Goal: Task Accomplishment & Management: Use online tool/utility

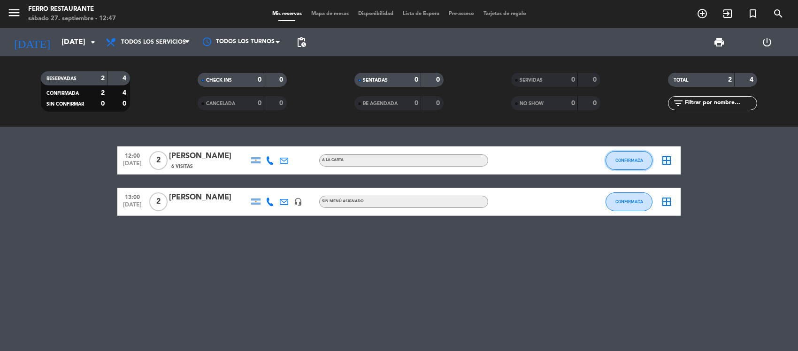
click at [630, 163] on span "CONFIRMADA" at bounding box center [629, 160] width 28 height 5
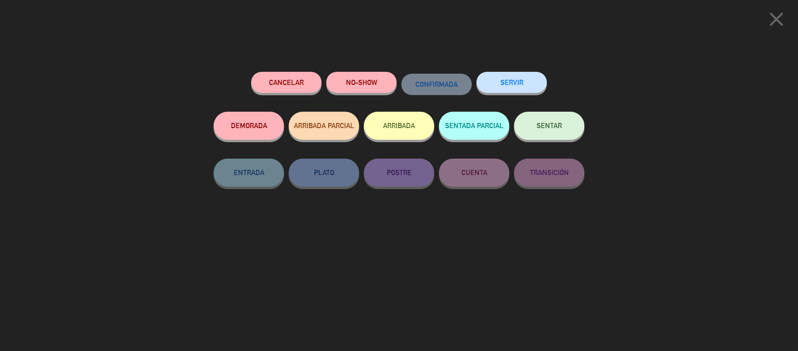
click at [539, 130] on span "SENTAR" at bounding box center [548, 126] width 25 height 8
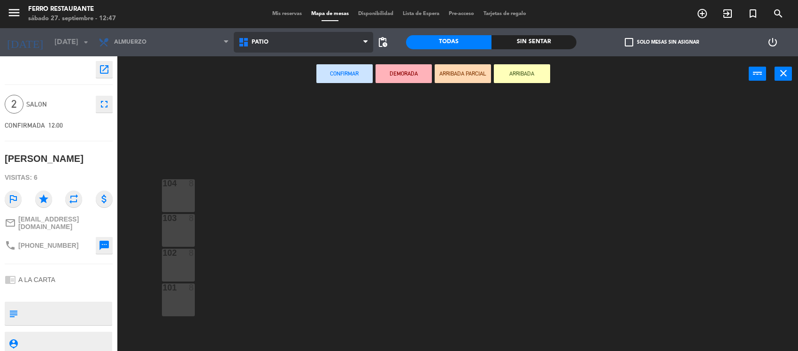
click at [301, 37] on span "Patio" at bounding box center [304, 42] width 140 height 21
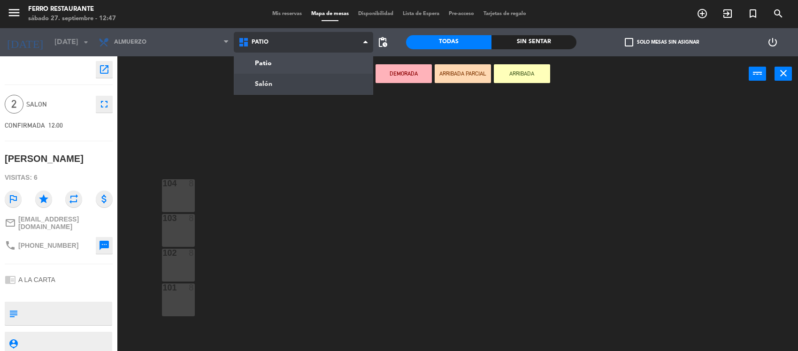
click at [280, 80] on ng-component "menu [PERSON_NAME] Restaurante [DATE] 27. septiembre - 12:47 Mis reservas Mapa …" at bounding box center [399, 176] width 798 height 352
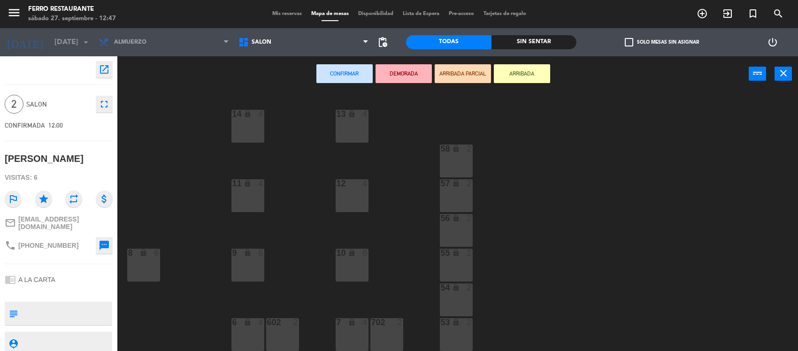
click at [456, 259] on div "55 lock 2" at bounding box center [456, 265] width 33 height 33
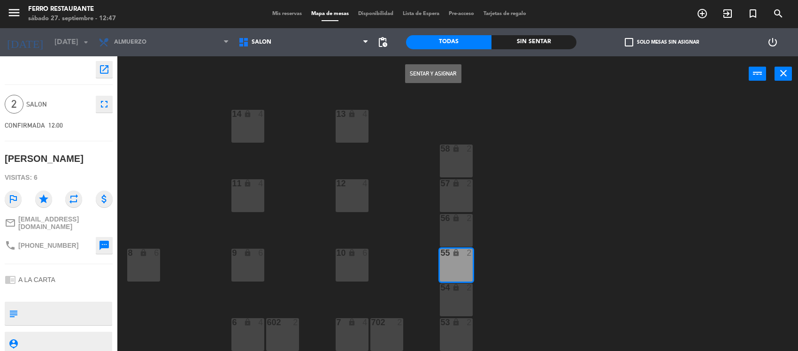
click at [448, 73] on button "Sentar y Asignar" at bounding box center [433, 73] width 56 height 19
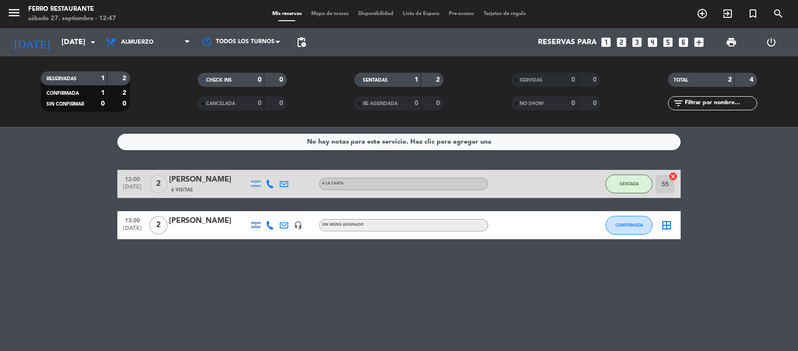
click at [71, 239] on bookings-row "12:00 [DATE] 2 [PERSON_NAME] 6 Visitas A LA CARTA SENTADA 55 cancel 13:00 [DATE…" at bounding box center [399, 204] width 798 height 69
click at [38, 177] on bookings-row "12:00 [DATE] 2 [PERSON_NAME] 6 Visitas A LA CARTA SENTADA 55 cancel 13:00 [DATE…" at bounding box center [399, 204] width 798 height 69
click at [616, 235] on button "CONFIRMADA" at bounding box center [628, 225] width 47 height 19
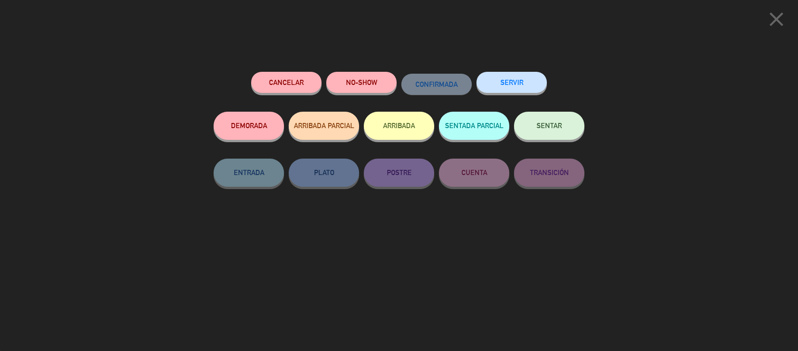
click at [538, 135] on button "SENTAR" at bounding box center [549, 126] width 70 height 28
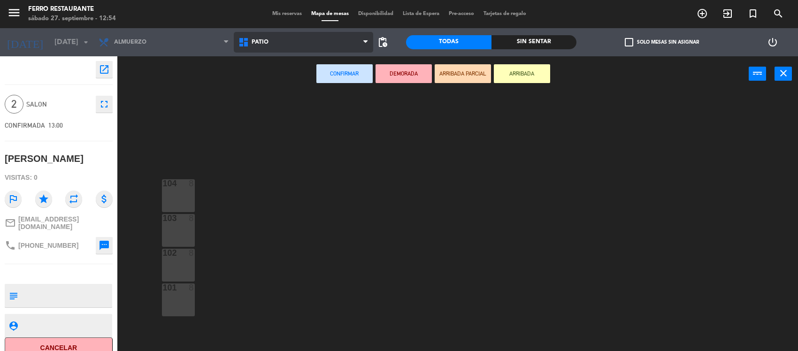
click at [302, 36] on span "Patio" at bounding box center [304, 42] width 140 height 21
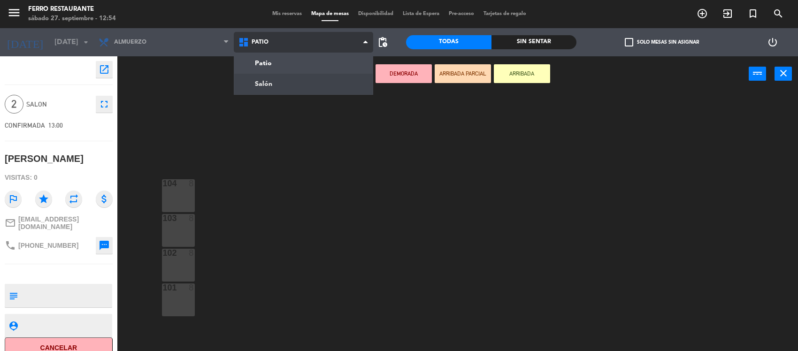
click at [284, 79] on ng-component "menu [PERSON_NAME] Restaurante [DATE] 27. septiembre - 12:54 Mis reservas Mapa …" at bounding box center [399, 176] width 798 height 352
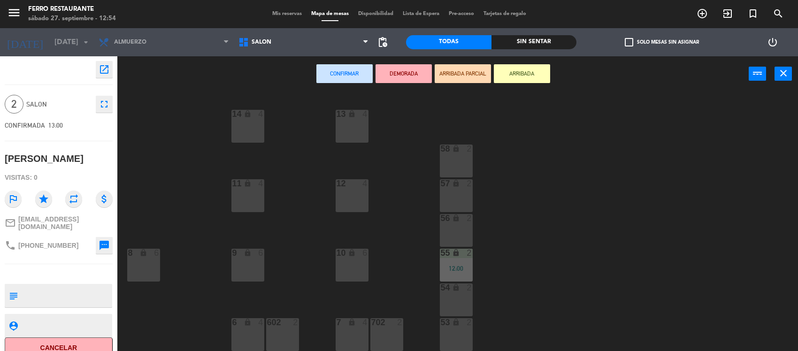
click at [460, 341] on div "53 lock 2" at bounding box center [456, 334] width 33 height 33
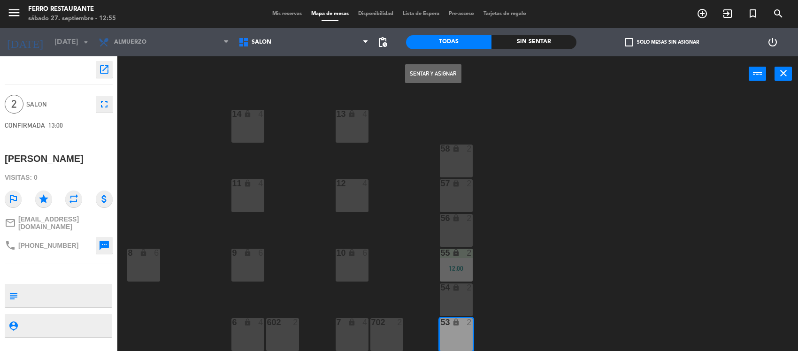
click at [454, 74] on button "Sentar y Asignar" at bounding box center [433, 73] width 56 height 19
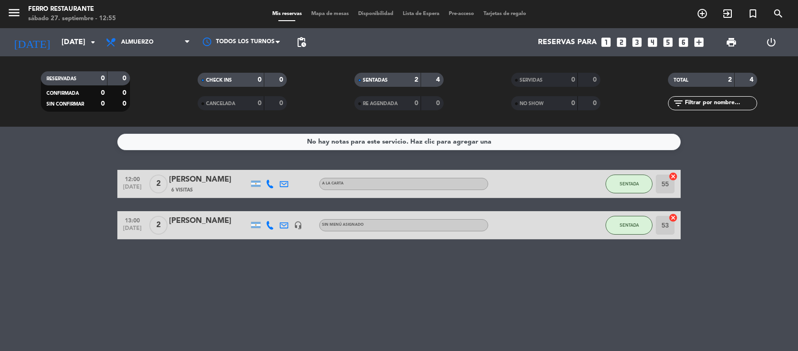
click at [77, 222] on bookings-row "12:00 [DATE] 2 [PERSON_NAME] 6 Visitas A LA CARTA SENTADA 55 cancel 13:00 [DATE…" at bounding box center [399, 204] width 798 height 69
